Goal: Transaction & Acquisition: Obtain resource

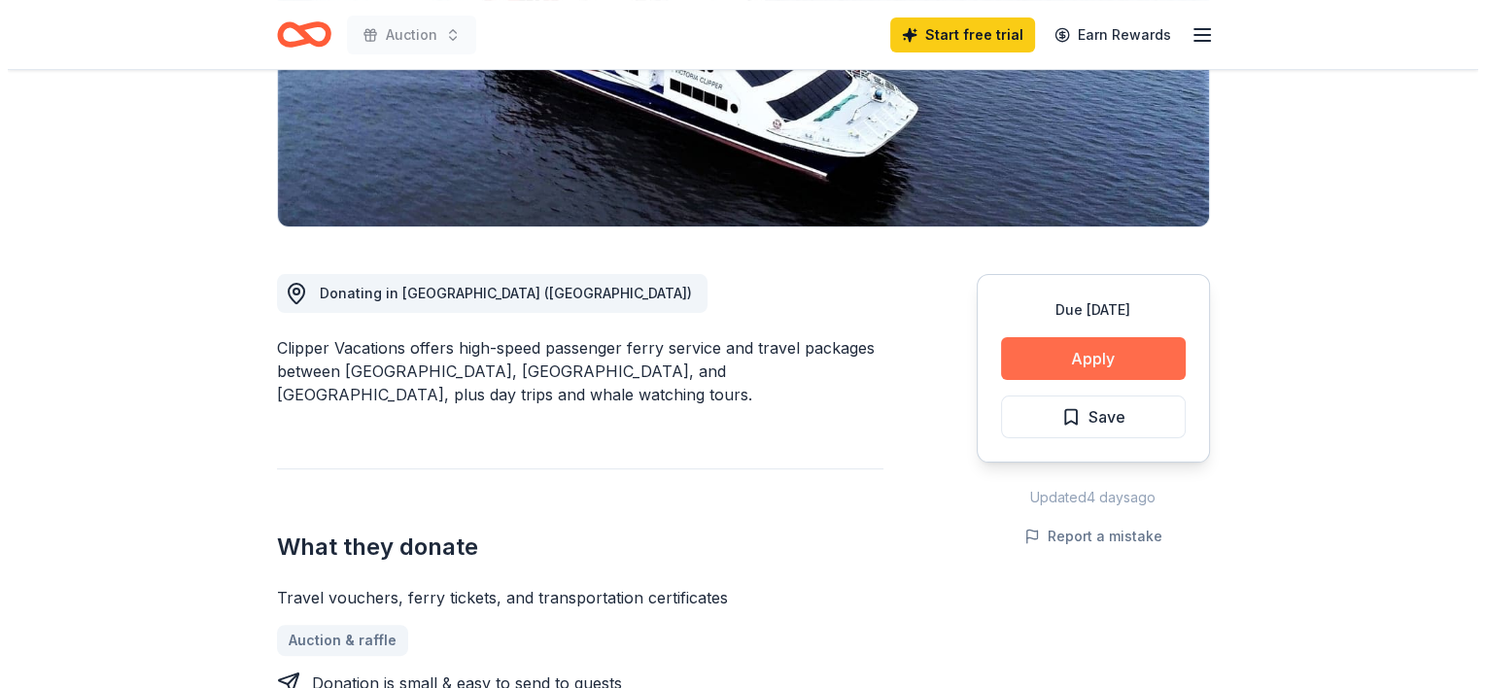
scroll to position [389, 0]
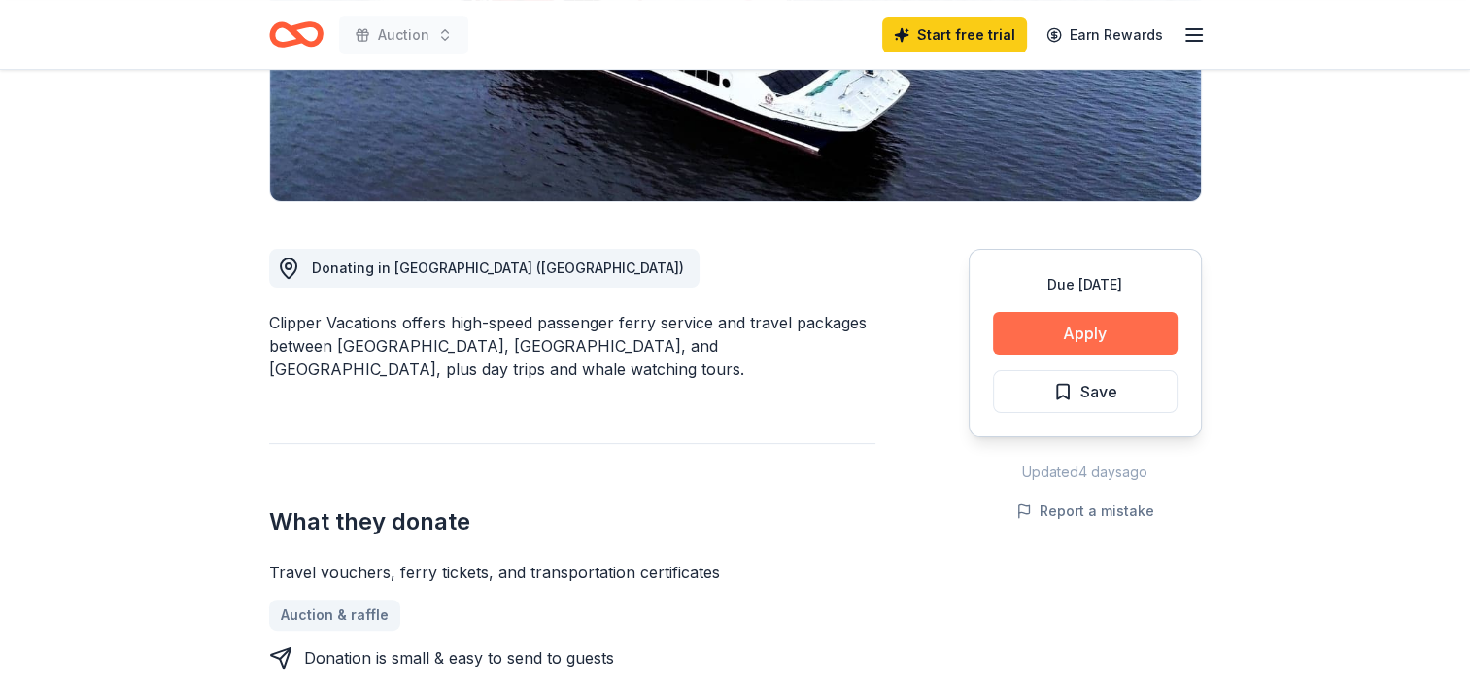
click at [1136, 338] on button "Apply" at bounding box center [1085, 333] width 185 height 43
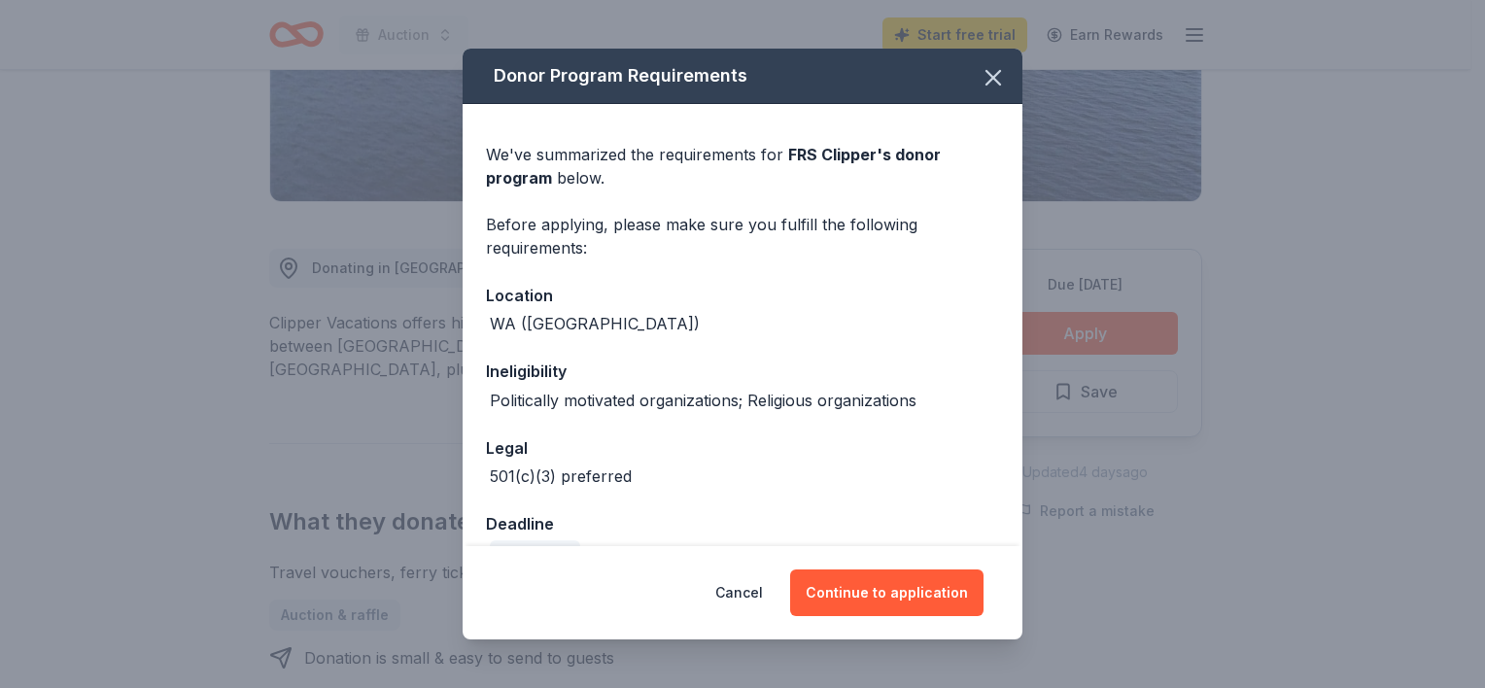
scroll to position [44, 0]
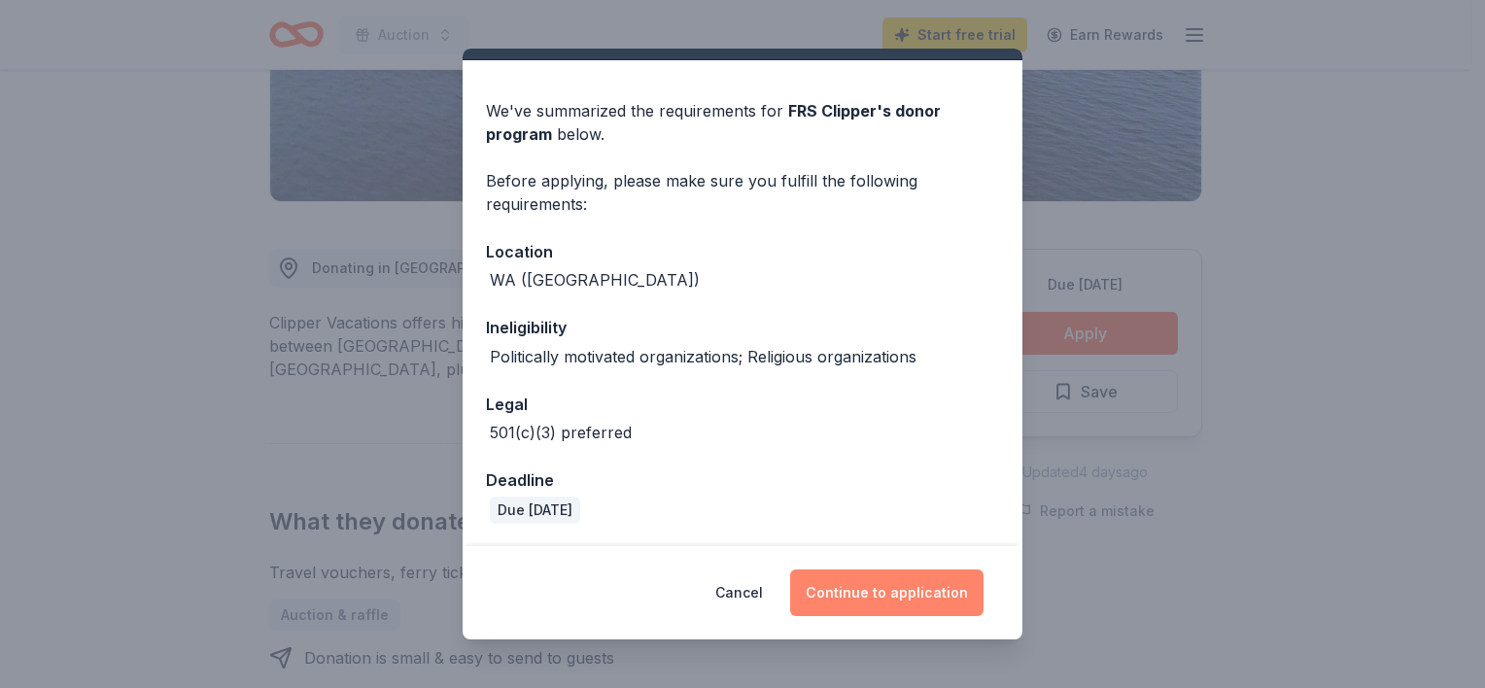
click at [903, 599] on button "Continue to application" at bounding box center [886, 592] width 193 height 47
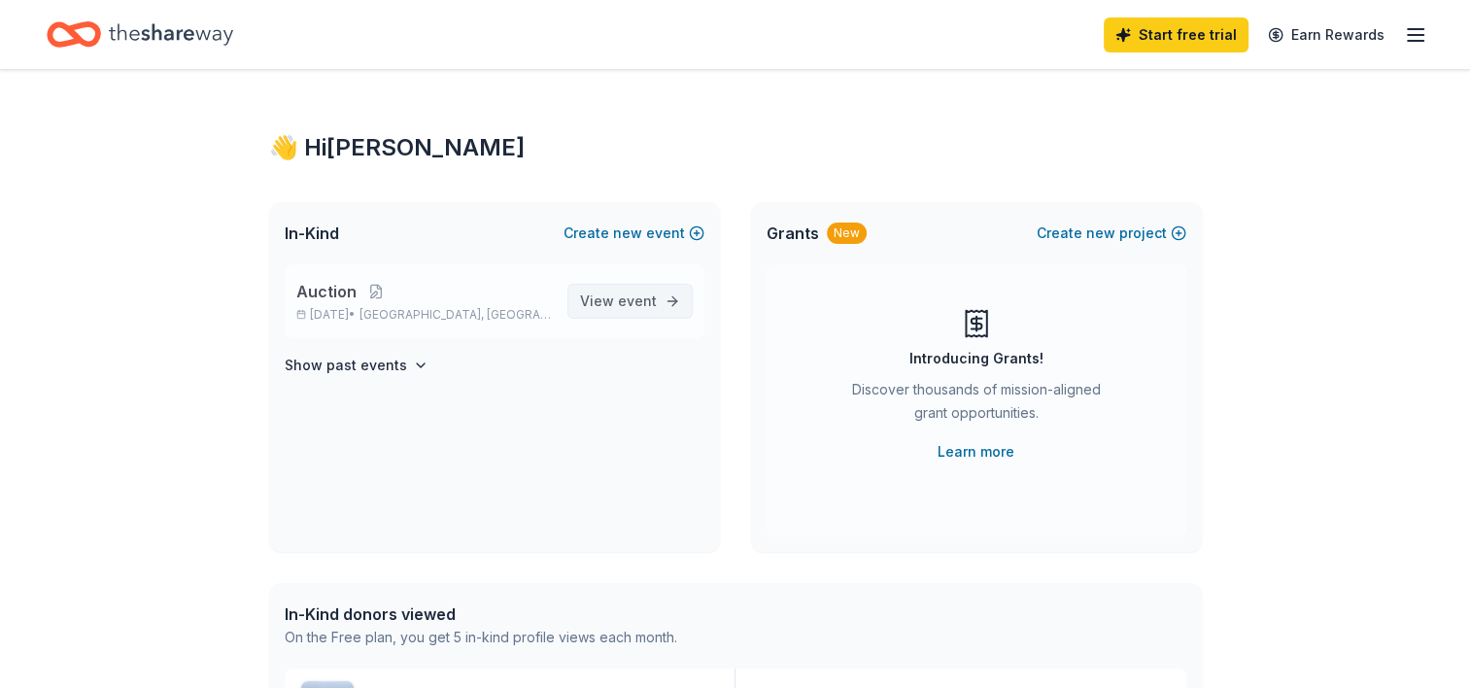
click at [641, 302] on span "event" at bounding box center [637, 301] width 39 height 17
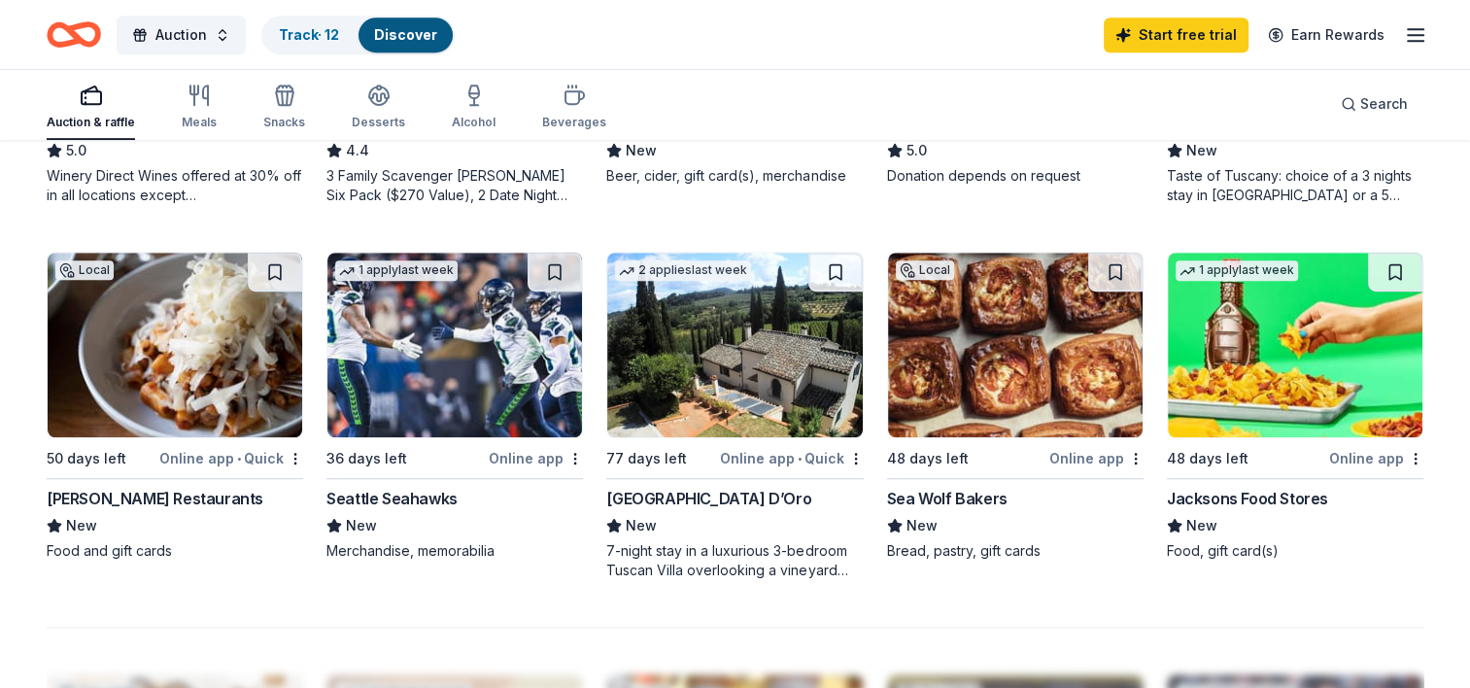
scroll to position [1263, 0]
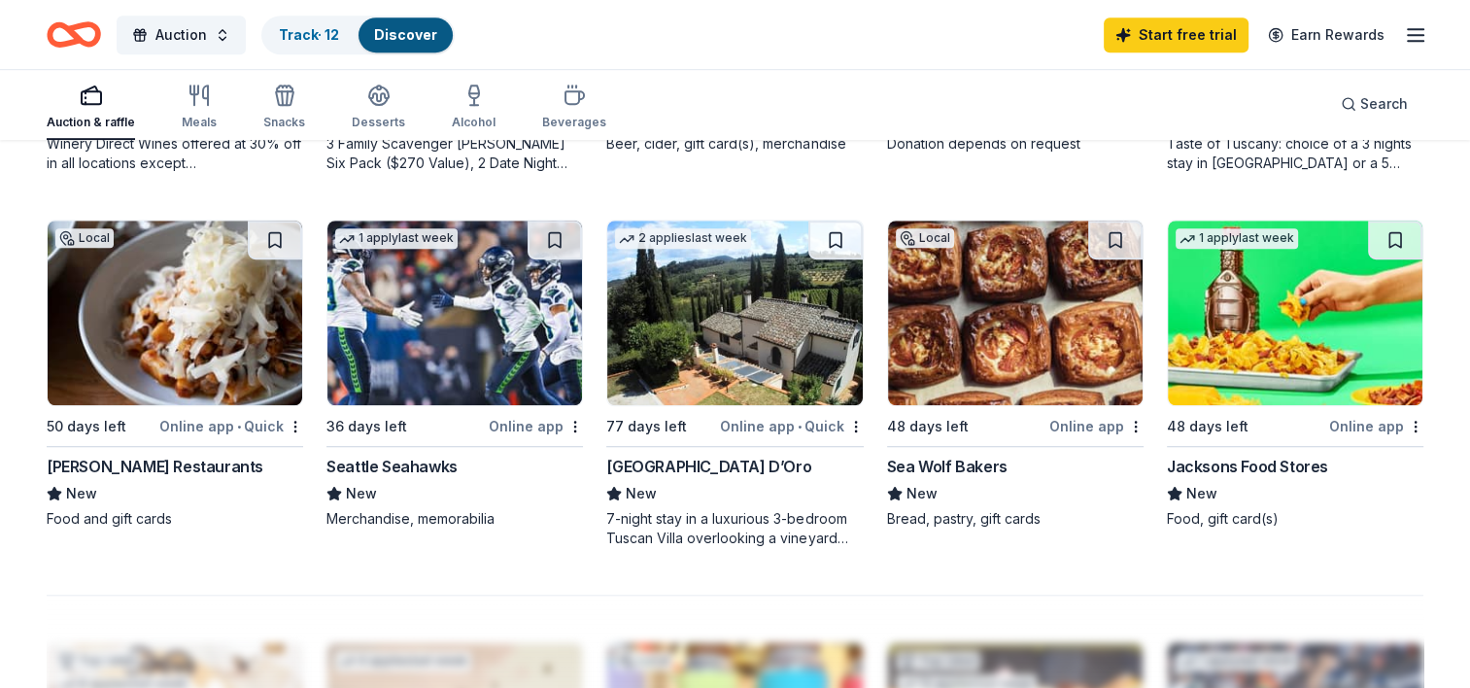
click at [758, 344] on img at bounding box center [734, 313] width 255 height 185
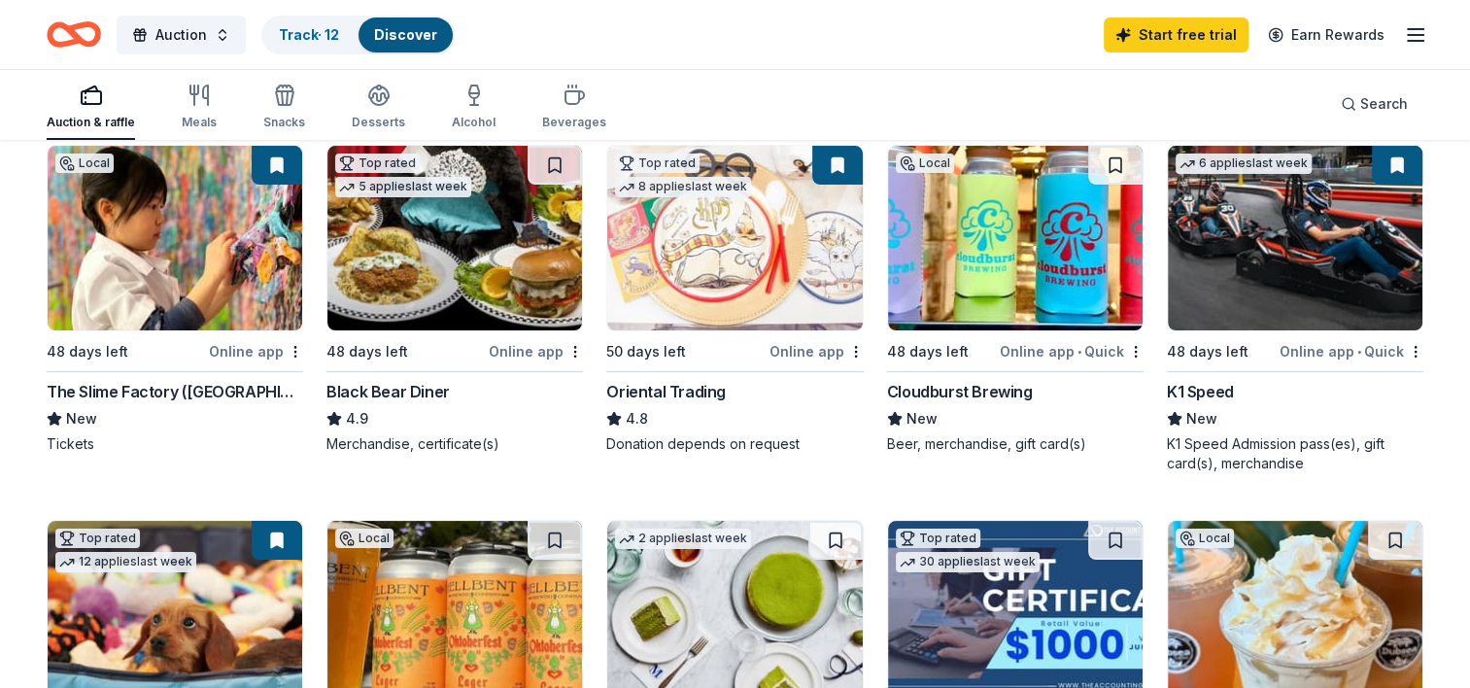
scroll to position [0, 0]
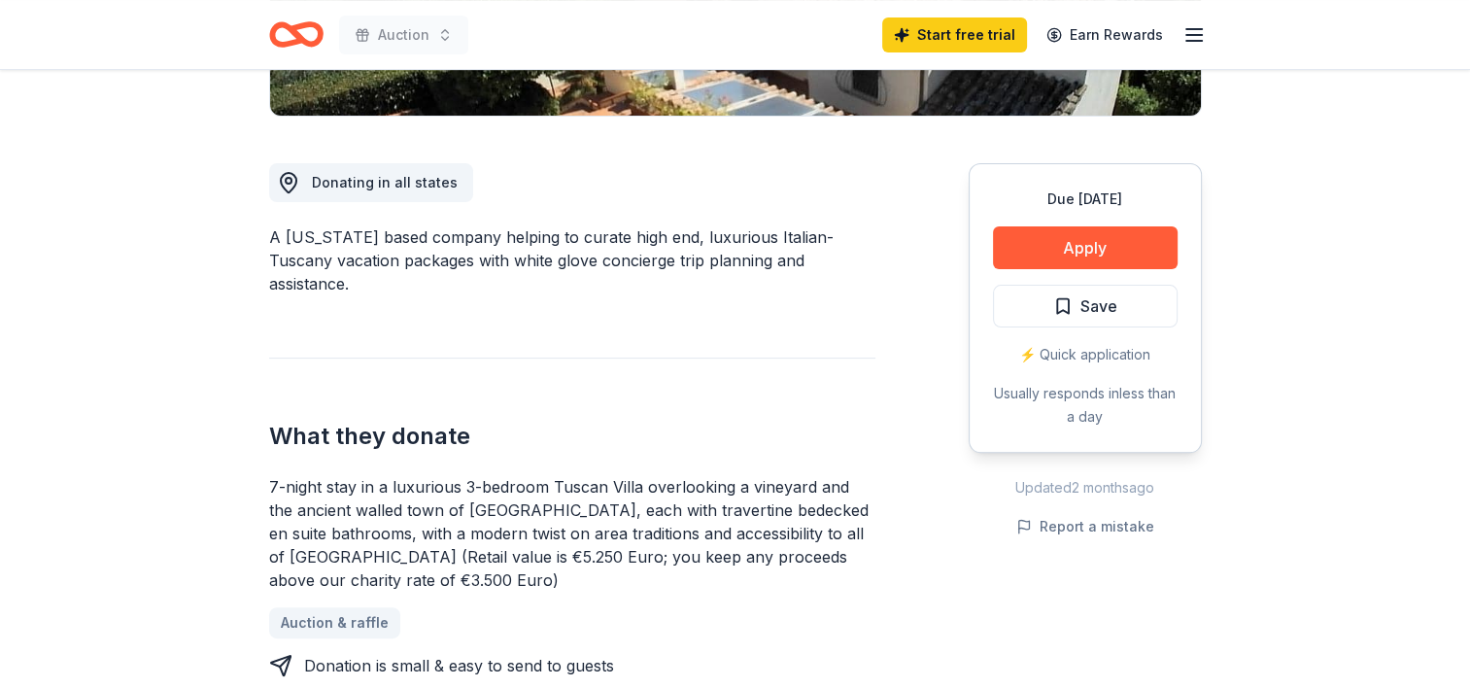
scroll to position [486, 0]
